Goal: Task Accomplishment & Management: Use online tool/utility

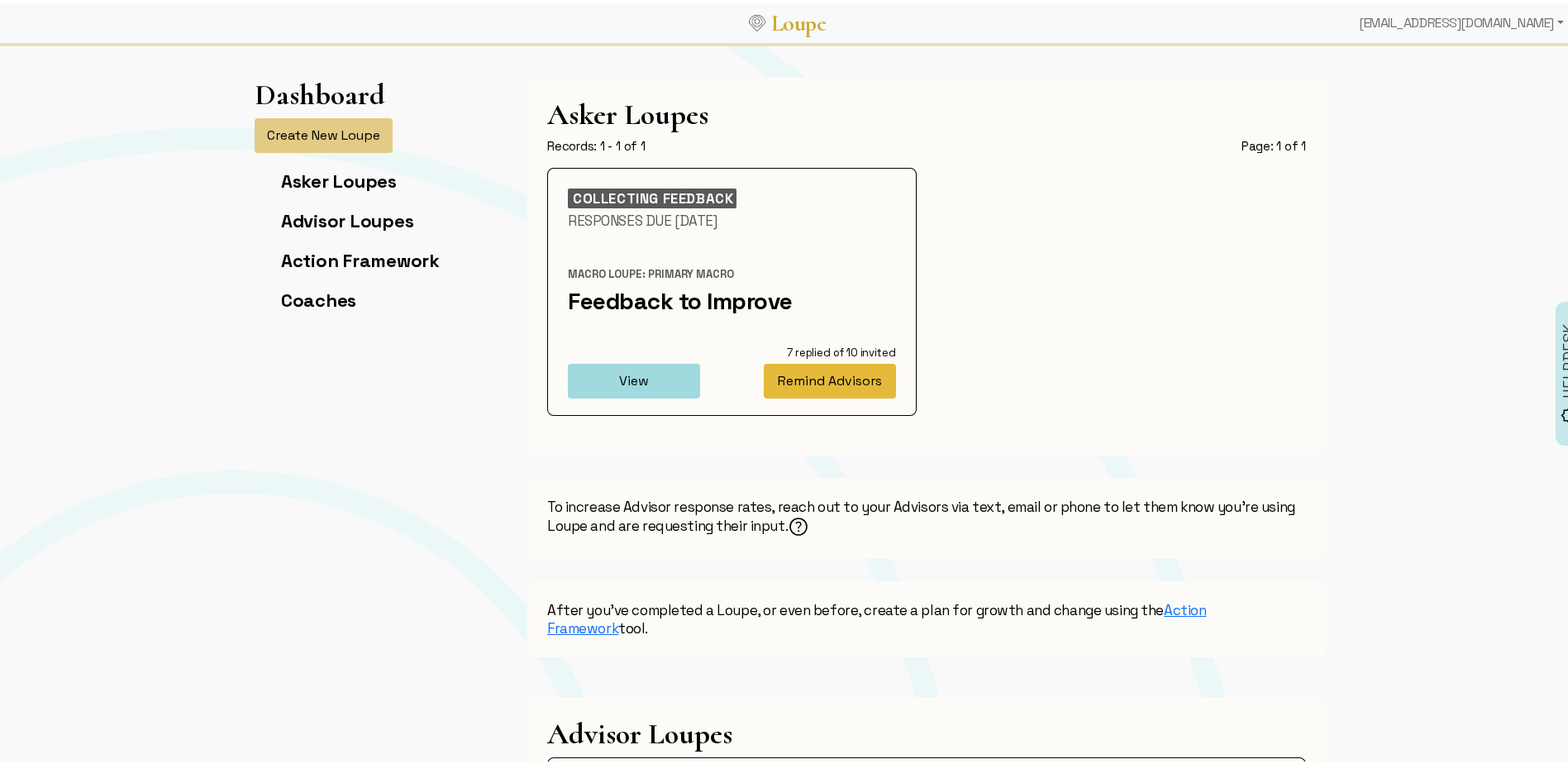
click at [845, 376] on button "Remind Advisors" at bounding box center [830, 378] width 132 height 35
